Goal: Task Accomplishment & Management: Manage account settings

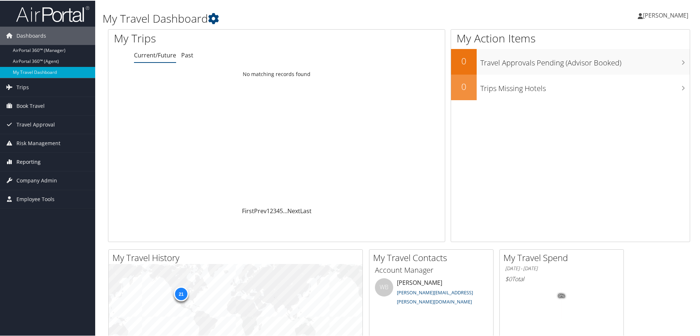
click at [31, 164] on span "Reporting" at bounding box center [28, 161] width 24 height 18
click at [30, 175] on link "Unused Tickets" at bounding box center [47, 176] width 95 height 11
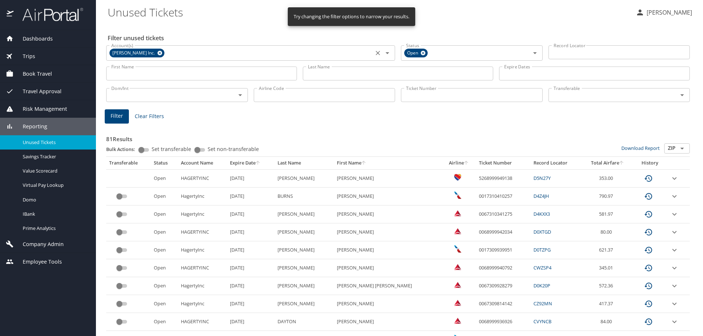
click at [157, 52] on icon at bounding box center [159, 53] width 5 height 5
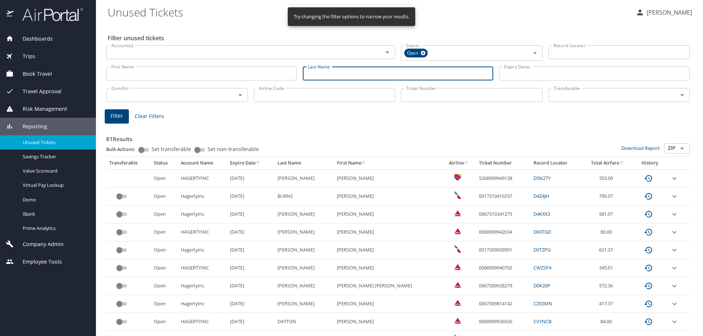
click at [347, 75] on input "Last Name" at bounding box center [398, 74] width 191 height 14
type input "[PERSON_NAME]"
click at [112, 120] on span "Filter" at bounding box center [117, 116] width 12 height 9
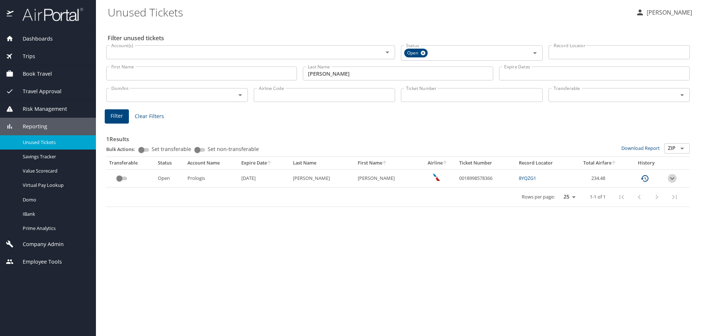
click at [671, 179] on icon "expand row" at bounding box center [671, 178] width 9 height 9
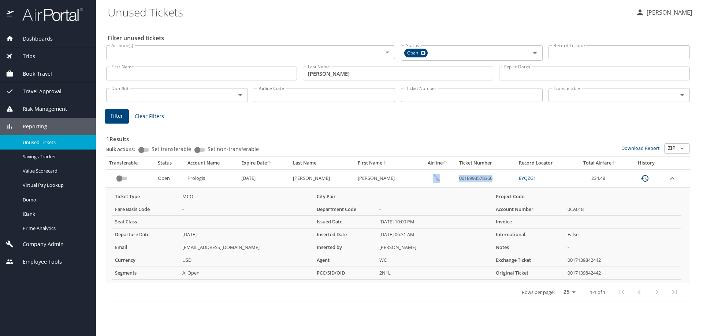
drag, startPoint x: 495, startPoint y: 177, endPoint x: 449, endPoint y: 179, distance: 45.8
click at [449, 179] on tr "Open Prologis 9/25/2025 STRUEWING BENJAMIN JOSEPH 0018998578366 8YQZG1 234.48" at bounding box center [397, 178] width 583 height 18
copy tr "0018998578366"
click at [32, 54] on span "Trips" at bounding box center [25, 56] width 22 height 8
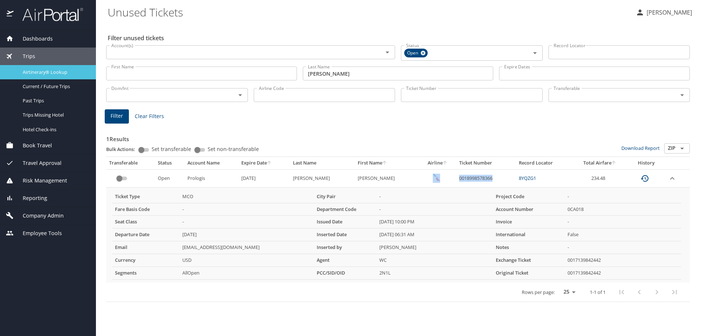
click at [53, 71] on span "Airtinerary® Lookup" at bounding box center [55, 72] width 64 height 7
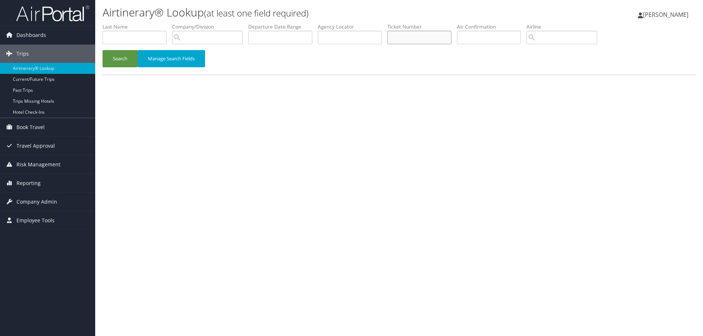
click at [422, 41] on input "text" at bounding box center [419, 38] width 64 height 14
paste input "0018998578366"
click at [129, 56] on button "Search" at bounding box center [119, 58] width 35 height 17
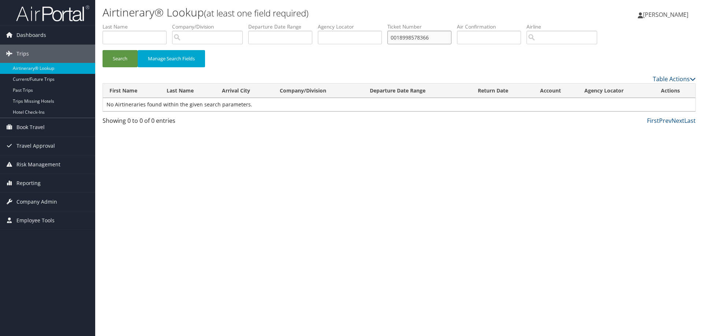
click at [405, 39] on input "0018998578366" at bounding box center [419, 38] width 64 height 14
type input "0018998578366"
click at [106, 62] on button "Search" at bounding box center [119, 58] width 35 height 17
click at [657, 102] on link "View" at bounding box center [661, 104] width 11 height 7
click at [37, 182] on span "Reporting" at bounding box center [28, 183] width 24 height 18
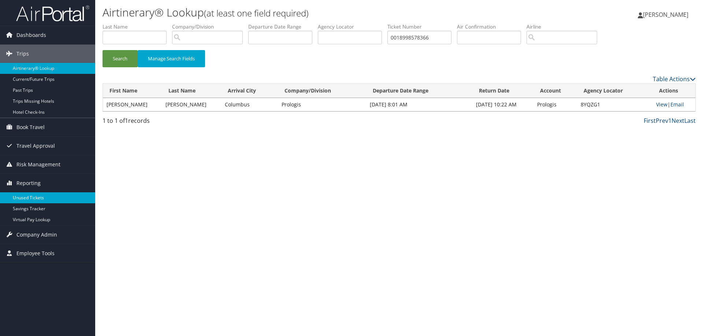
click at [28, 198] on link "Unused Tickets" at bounding box center [47, 197] width 95 height 11
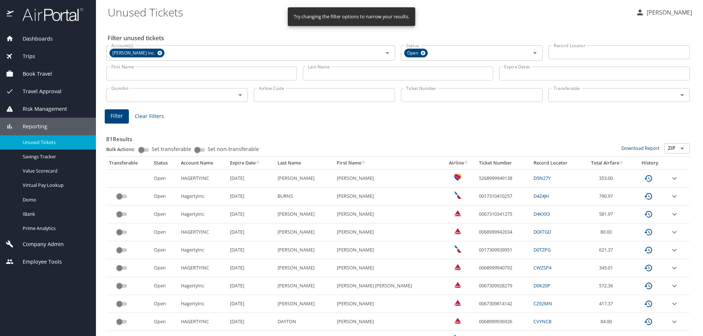
click at [430, 96] on input "Ticket Number" at bounding box center [472, 95] width 142 height 14
paste input "0018998578366"
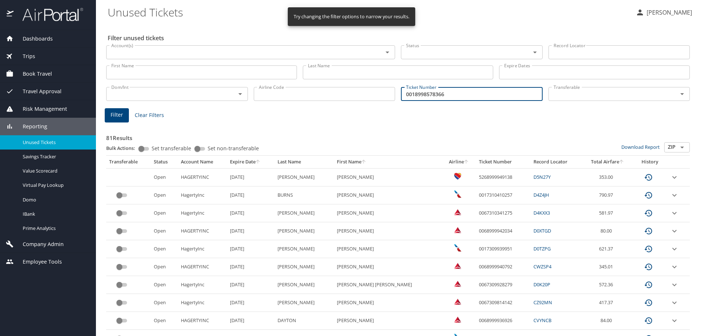
type input "0018998578366"
click at [113, 118] on span "Filter" at bounding box center [117, 115] width 12 height 9
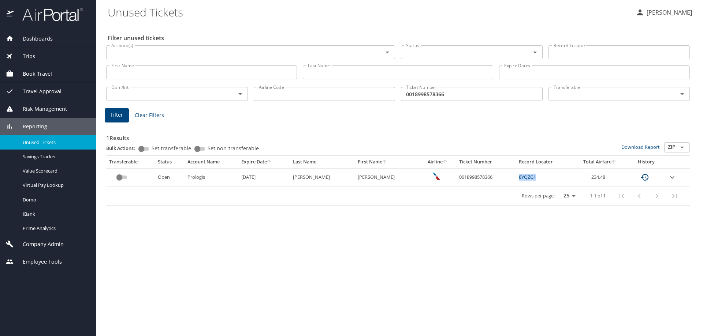
drag, startPoint x: 542, startPoint y: 174, endPoint x: 501, endPoint y: 177, distance: 41.5
click at [501, 177] on tr "Open Prologis 9/25/2025 STRUEWING BENJAMIN JOSEPH 0018998578366 8YQZG1 234.48" at bounding box center [397, 177] width 583 height 18
copy tr "8YQZG1"
click at [37, 247] on span "Company Admin" at bounding box center [39, 244] width 50 height 8
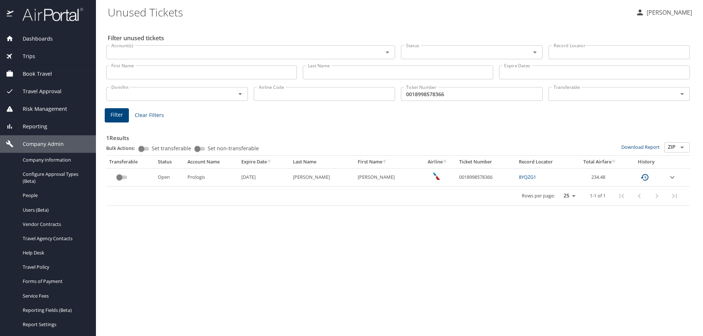
click at [210, 52] on input "Account(s)" at bounding box center [239, 53] width 263 height 10
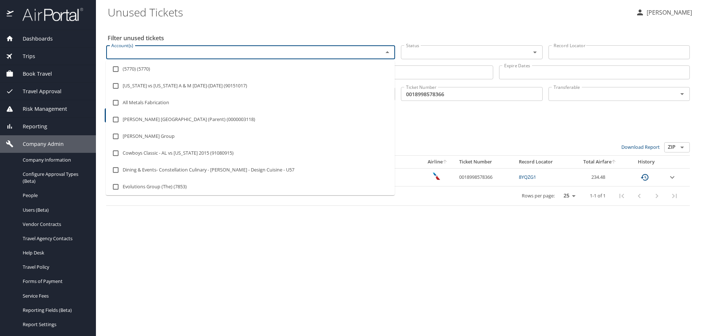
click at [230, 23] on div "Filter unused tickets Account(s) Account(s) Status Status Record Locator Record…" at bounding box center [399, 179] width 583 height 313
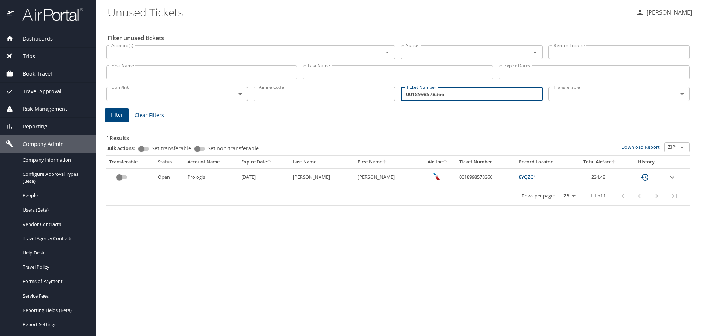
drag, startPoint x: 456, startPoint y: 93, endPoint x: 370, endPoint y: 90, distance: 86.4
click at [370, 90] on div "Dom/Int Dom/Int Airline Code Airline Code Ticket Number 0018998578366 Ticket Nu…" at bounding box center [397, 93] width 589 height 24
click at [332, 73] on input "Last Name" at bounding box center [398, 72] width 191 height 14
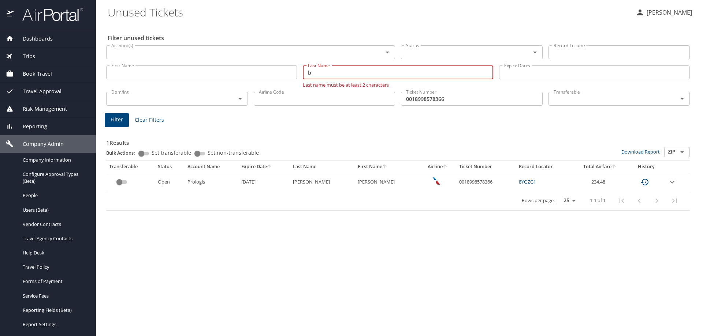
type input "b"
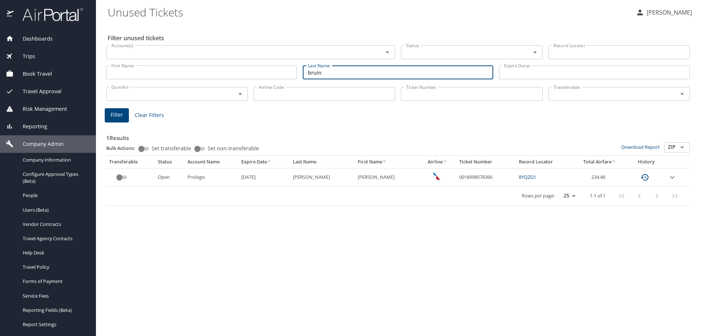
type input "bruin"
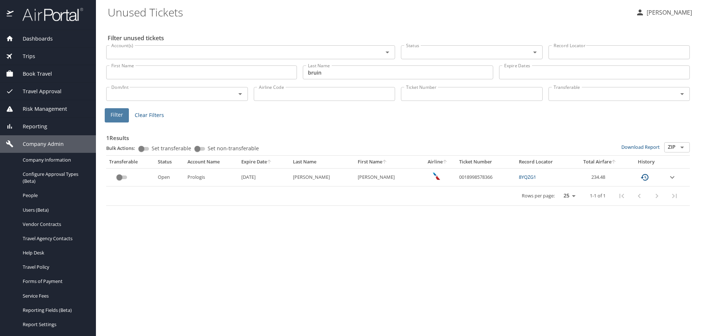
click at [117, 118] on span "Filter" at bounding box center [117, 115] width 12 height 9
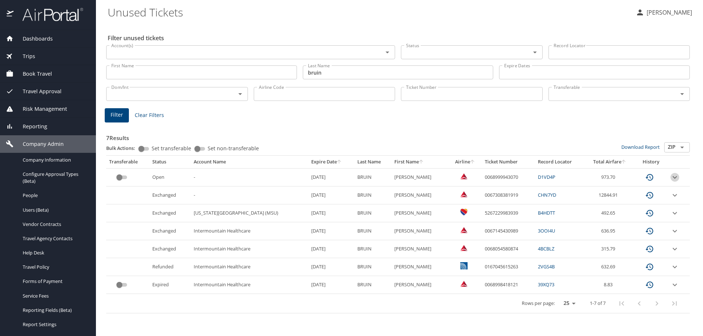
click at [675, 180] on icon "expand row" at bounding box center [674, 177] width 9 height 9
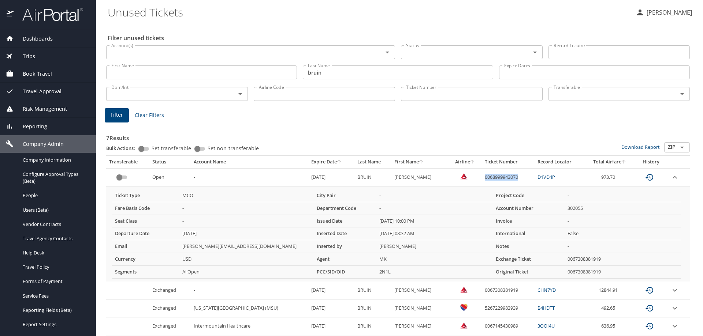
drag, startPoint x: 518, startPoint y: 176, endPoint x: 471, endPoint y: 176, distance: 47.2
click at [482, 176] on td "0068999943070" at bounding box center [508, 177] width 53 height 18
copy td "0068999943070"
click at [409, 92] on input "Ticket Number" at bounding box center [472, 94] width 142 height 14
paste input "0068999943070"
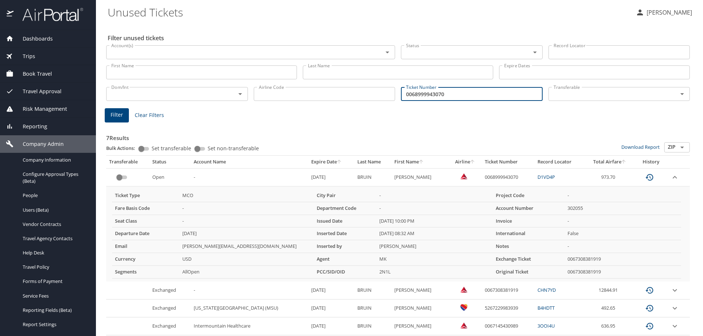
scroll to position [73, 0]
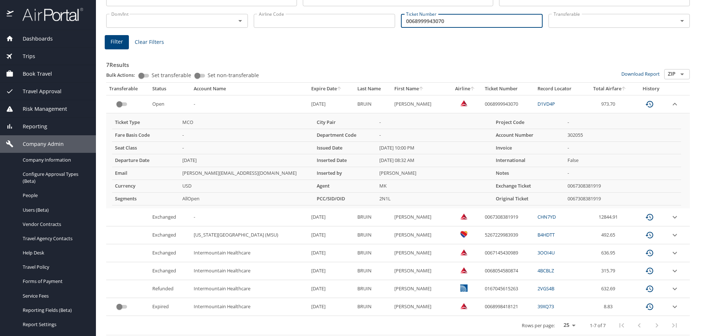
type input "0068999943070"
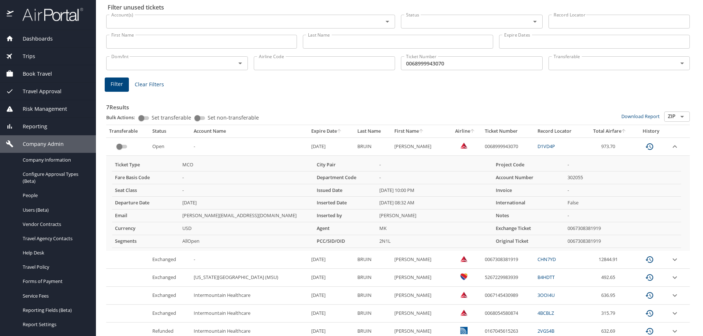
scroll to position [0, 0]
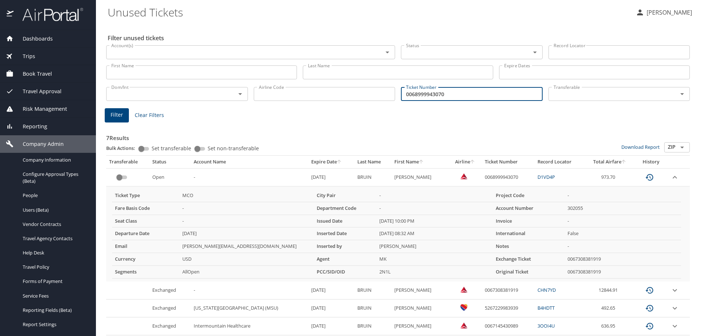
drag, startPoint x: 457, startPoint y: 94, endPoint x: 353, endPoint y: 100, distance: 104.1
click at [353, 100] on div "Dom/Int Dom/Int Airline Code Airline Code Ticket Number 0068999943070 Ticket Nu…" at bounding box center [397, 93] width 589 height 24
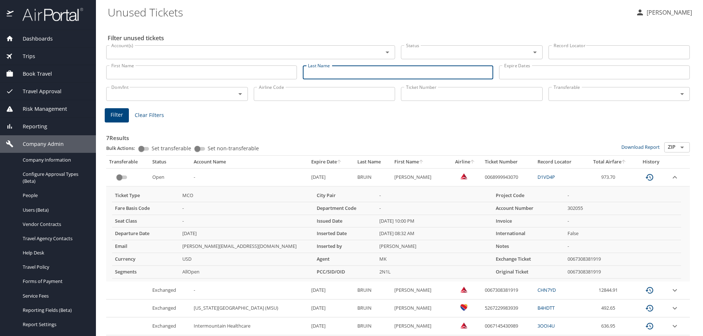
click at [329, 74] on input "Last Name" at bounding box center [398, 72] width 191 height 14
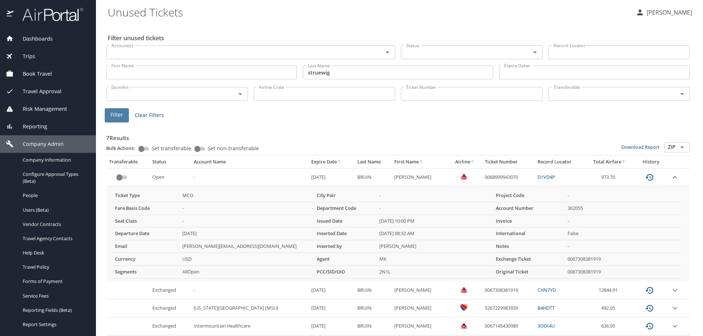
click at [119, 115] on span "Filter" at bounding box center [117, 115] width 12 height 9
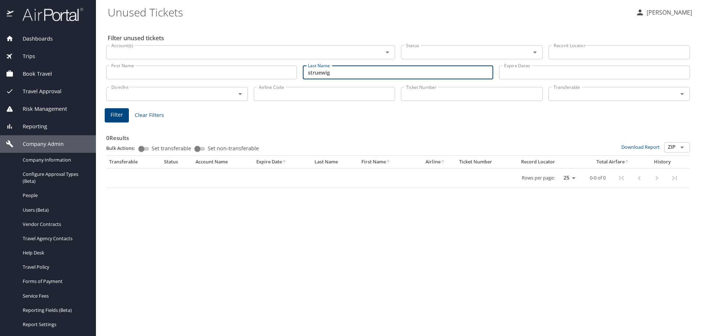
click at [347, 75] on input "struewig" at bounding box center [398, 72] width 191 height 14
type input "struewing"
click at [123, 116] on button "Filter" at bounding box center [117, 115] width 24 height 14
